Goal: Task Accomplishment & Management: Manage account settings

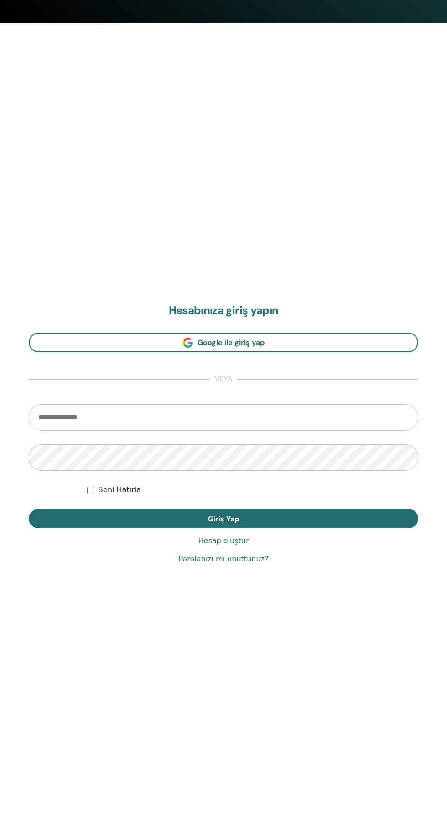
scroll to position [823, 0]
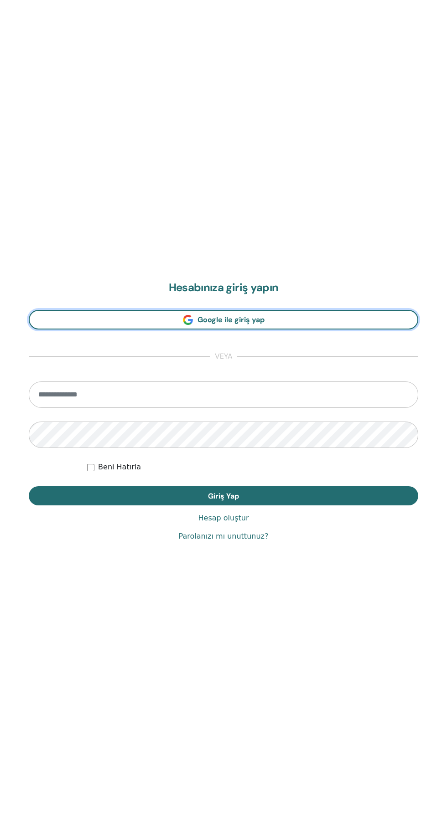
click at [291, 322] on link "Google ile giriş yap" at bounding box center [223, 320] width 389 height 20
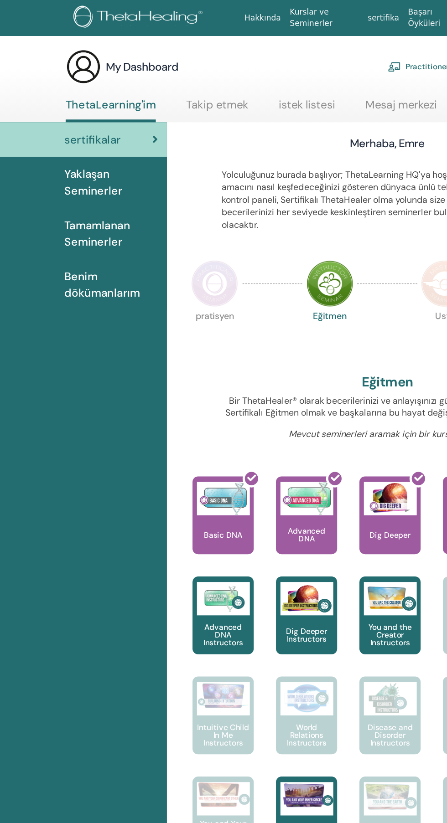
click at [90, 193] on span "Tamamlanan Seminerler" at bounding box center [91, 191] width 77 height 27
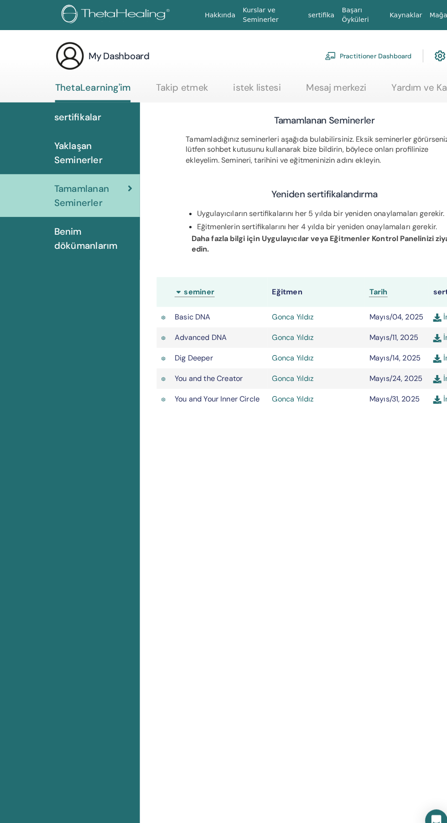
click at [72, 236] on span "Benim dökümanlarım" at bounding box center [91, 233] width 77 height 27
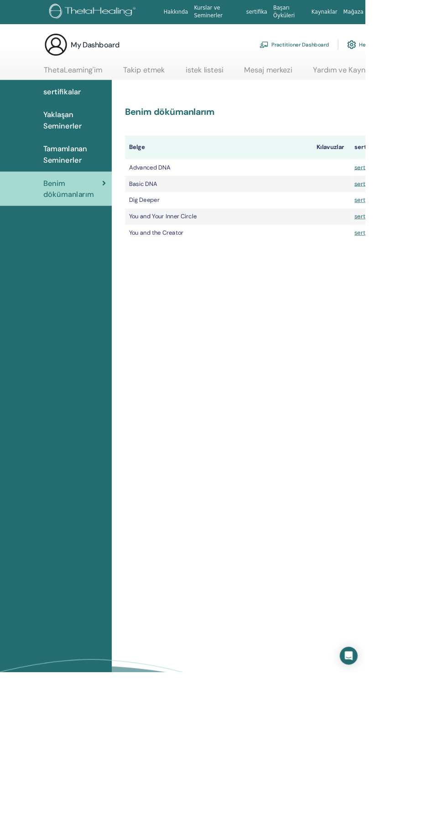
click at [65, 112] on span "sertifikalar" at bounding box center [76, 112] width 46 height 14
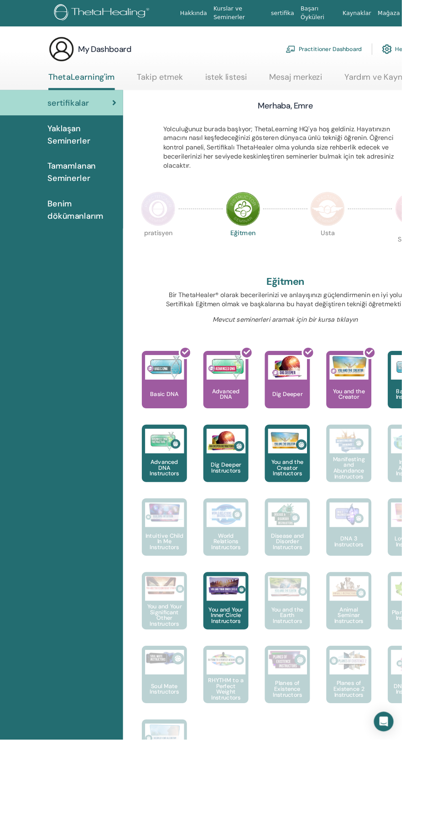
click at [73, 246] on span "Benim dökümanlarım" at bounding box center [91, 233] width 77 height 27
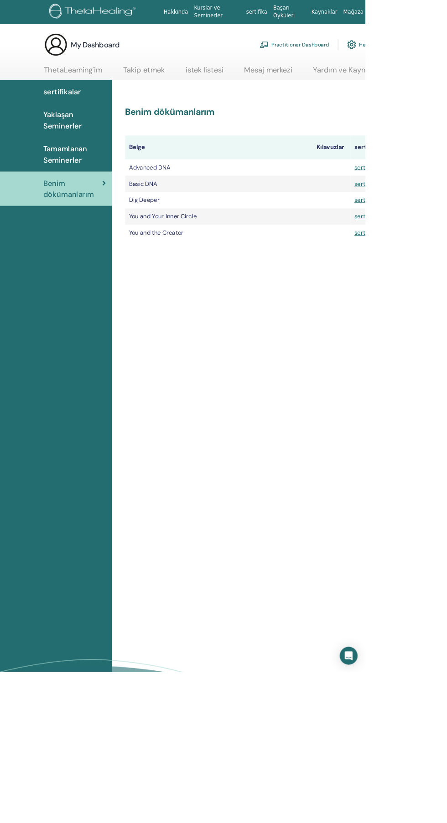
click at [162, 84] on link "Takip etmek" at bounding box center [176, 89] width 51 height 18
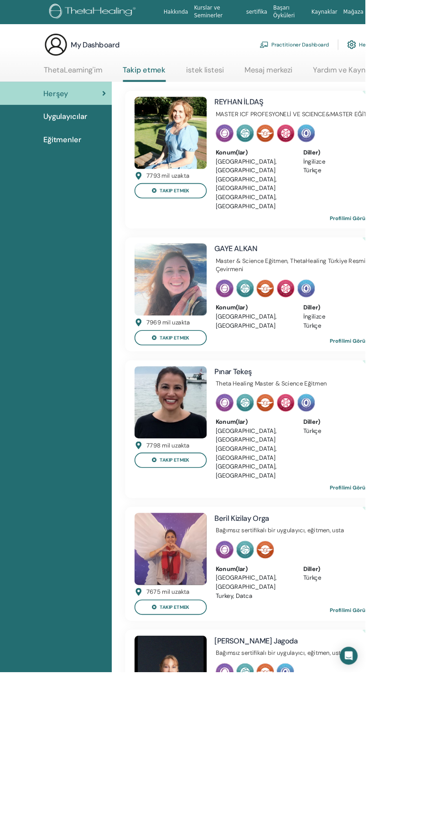
click at [111, 93] on link "ThetaLearning'im" at bounding box center [90, 89] width 72 height 18
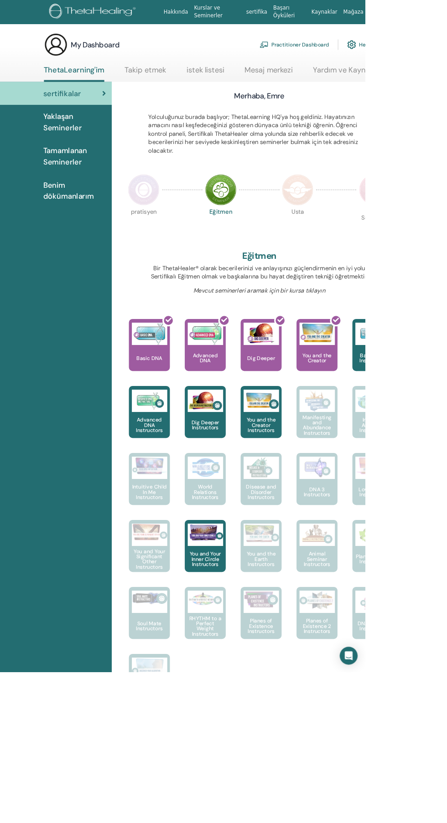
click at [98, 235] on span "Benim dökümanlarım" at bounding box center [91, 233] width 77 height 27
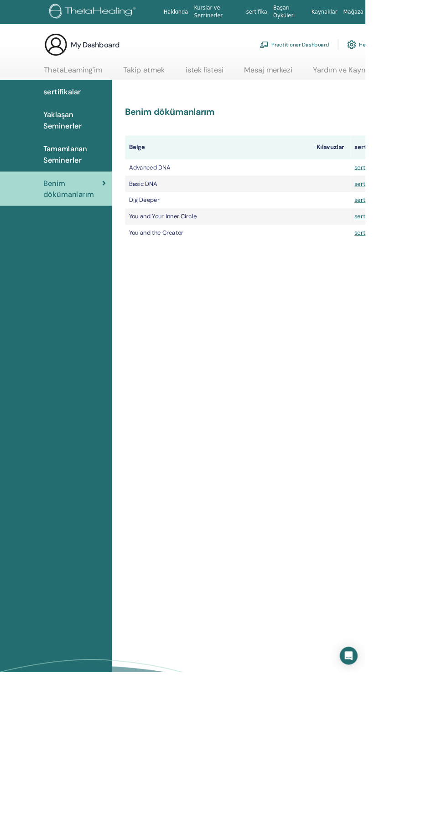
click at [91, 196] on span "Tamamlanan Seminerler" at bounding box center [91, 189] width 77 height 27
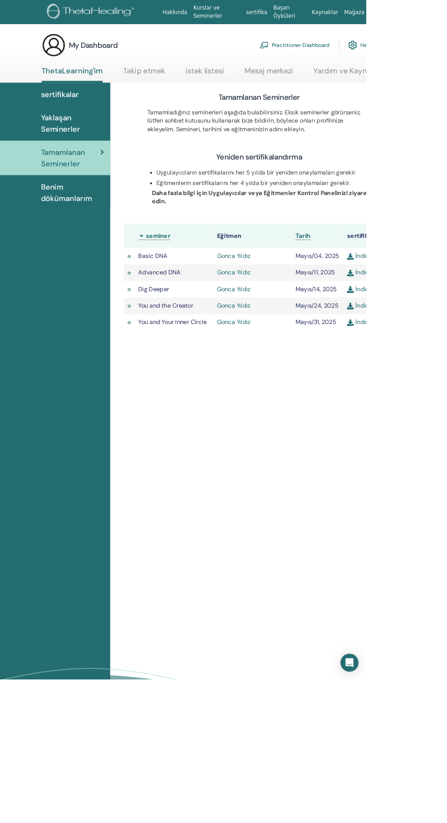
click at [62, 244] on span "Benim dökümanlarım" at bounding box center [91, 233] width 77 height 27
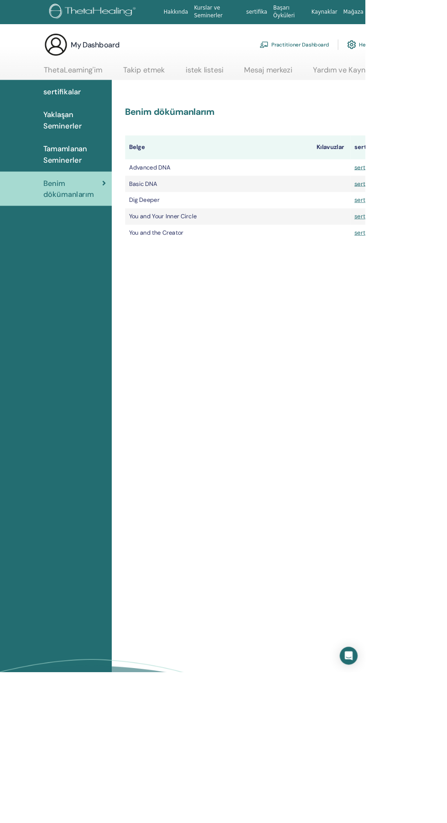
click at [63, 169] on link "Tamamlanan Seminerler" at bounding box center [68, 189] width 137 height 42
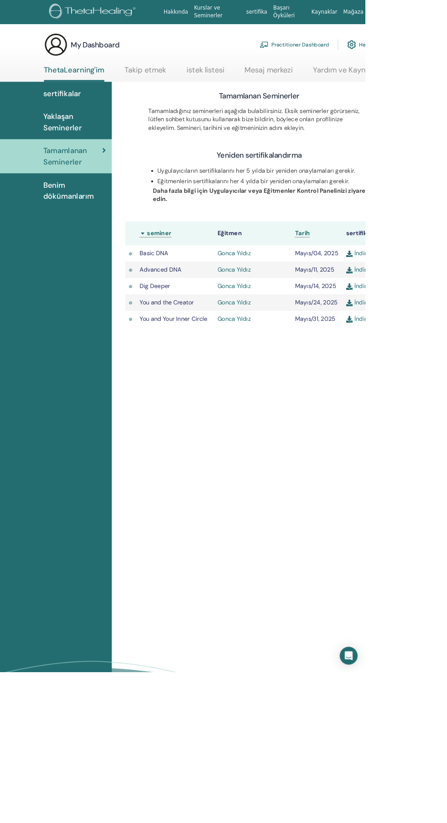
click at [82, 156] on span "Yaklaşan Seminerler" at bounding box center [91, 149] width 77 height 27
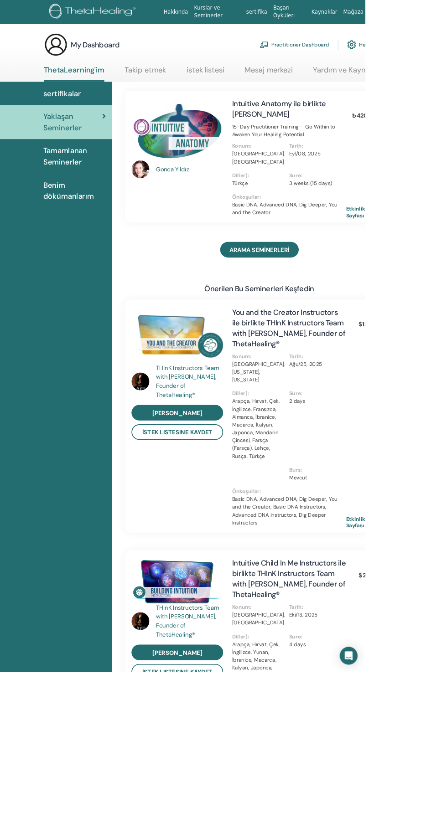
click at [87, 187] on span "Tamamlanan Seminerler" at bounding box center [91, 191] width 77 height 27
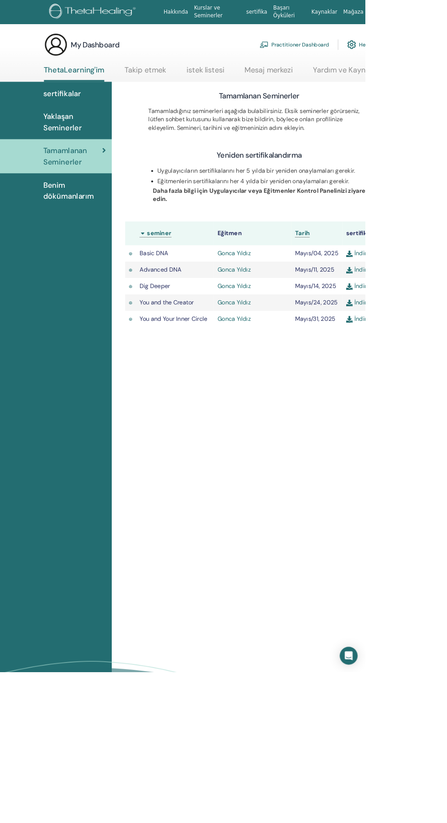
click at [78, 243] on span "Benim dökümanlarım" at bounding box center [91, 233] width 77 height 27
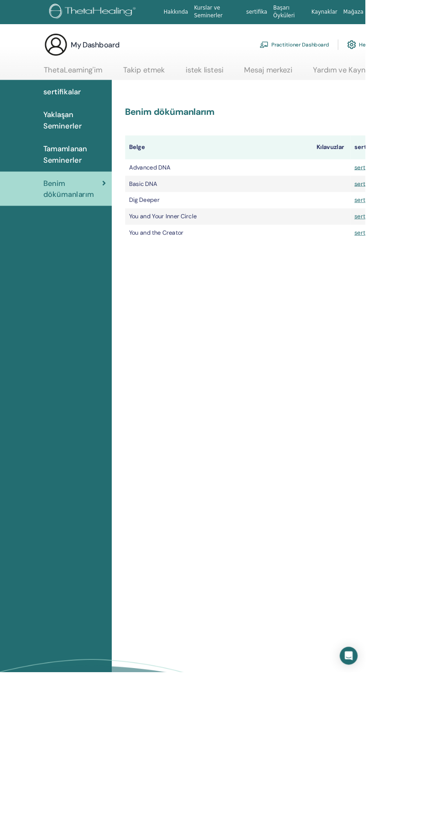
click at [149, 16] on img at bounding box center [114, 15] width 109 height 21
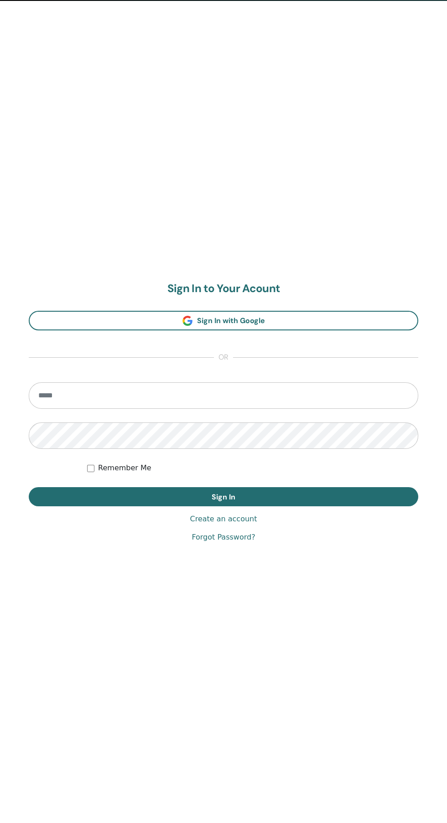
scroll to position [823, 0]
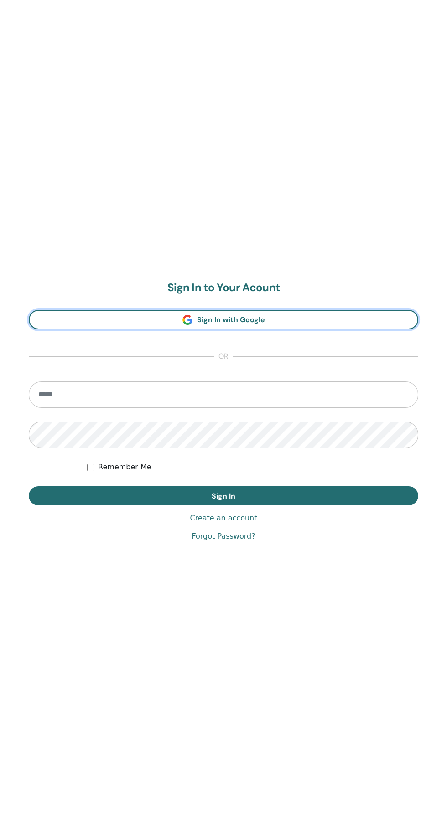
click at [249, 322] on span "Sign In with Google" at bounding box center [231, 320] width 68 height 10
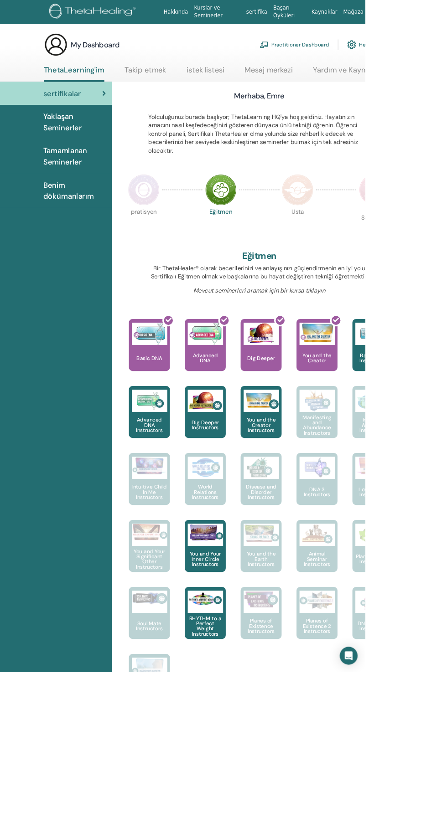
click at [93, 189] on span "Tamamlanan Seminerler" at bounding box center [91, 191] width 77 height 27
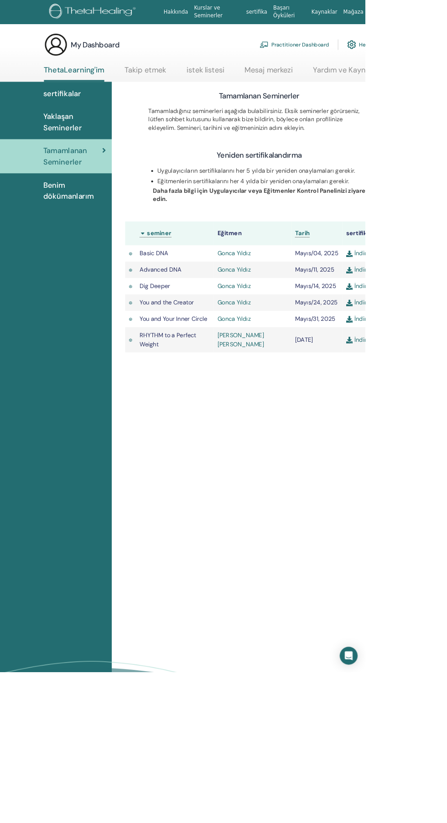
click at [93, 229] on span "Benim dökümanlarım" at bounding box center [91, 233] width 77 height 27
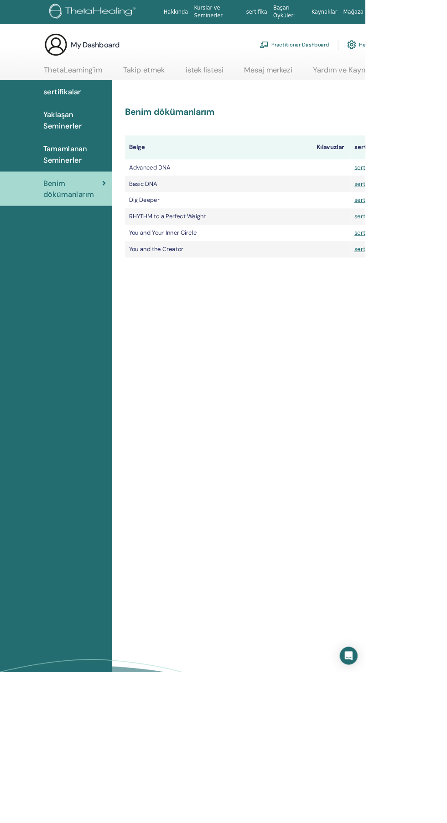
click at [446, 261] on link "sertifika" at bounding box center [447, 265] width 27 height 10
click at [104, 149] on span "Yaklaşan Seminerler" at bounding box center [91, 147] width 77 height 27
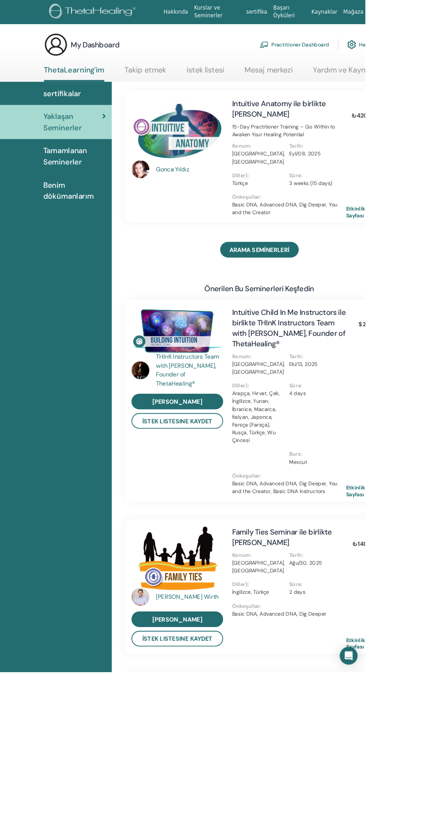
click at [106, 87] on link "ThetaLearning'im" at bounding box center [91, 90] width 74 height 20
